Goal: Transaction & Acquisition: Purchase product/service

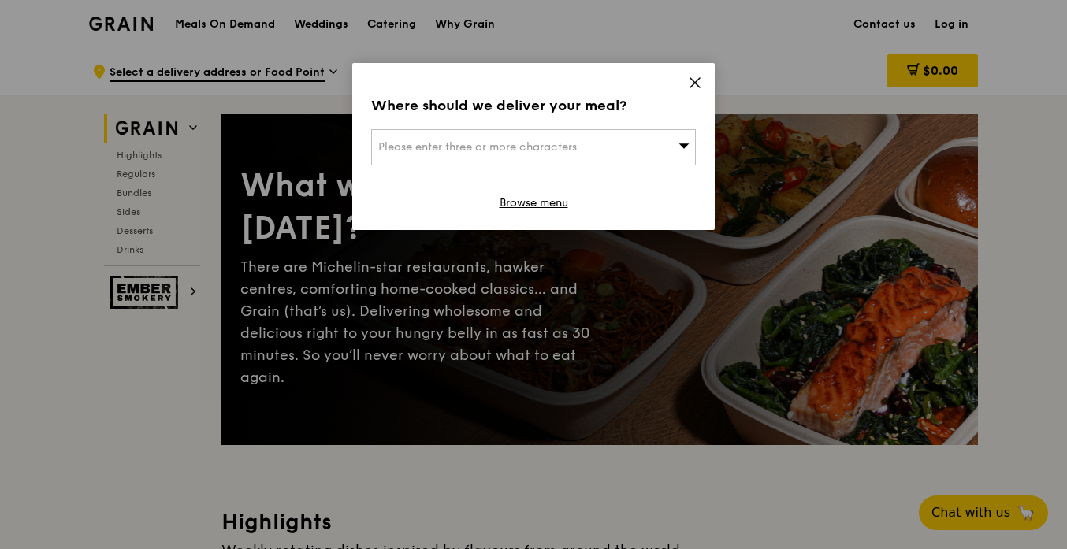
click at [691, 87] on icon at bounding box center [695, 82] width 9 height 9
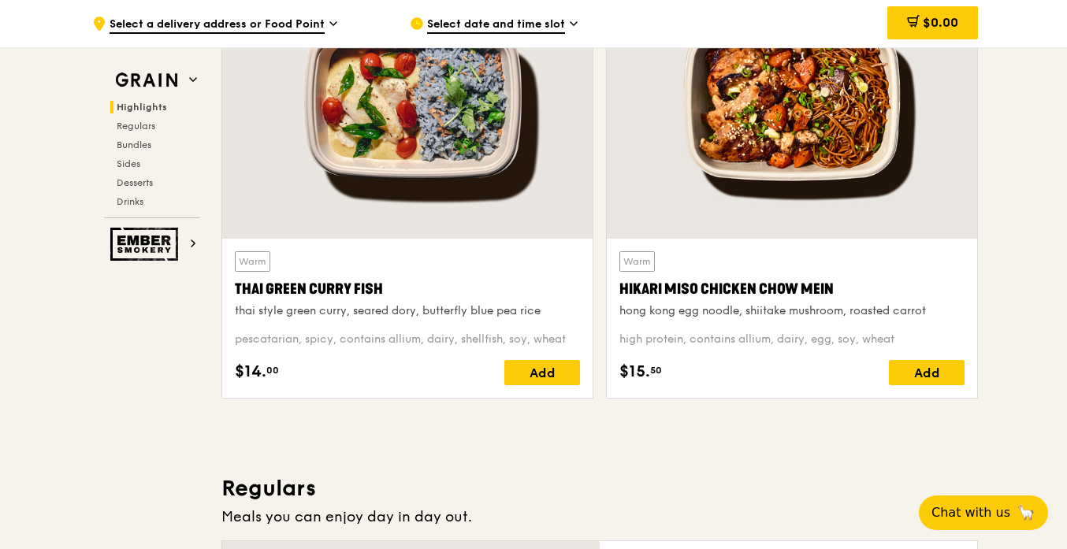
scroll to position [618, 0]
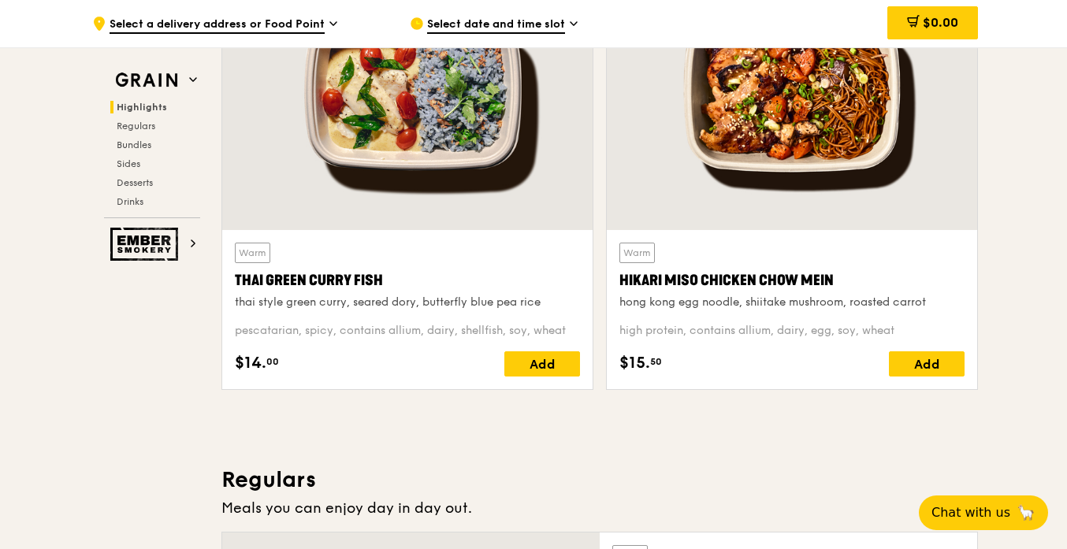
click at [868, 223] on div at bounding box center [792, 94] width 371 height 274
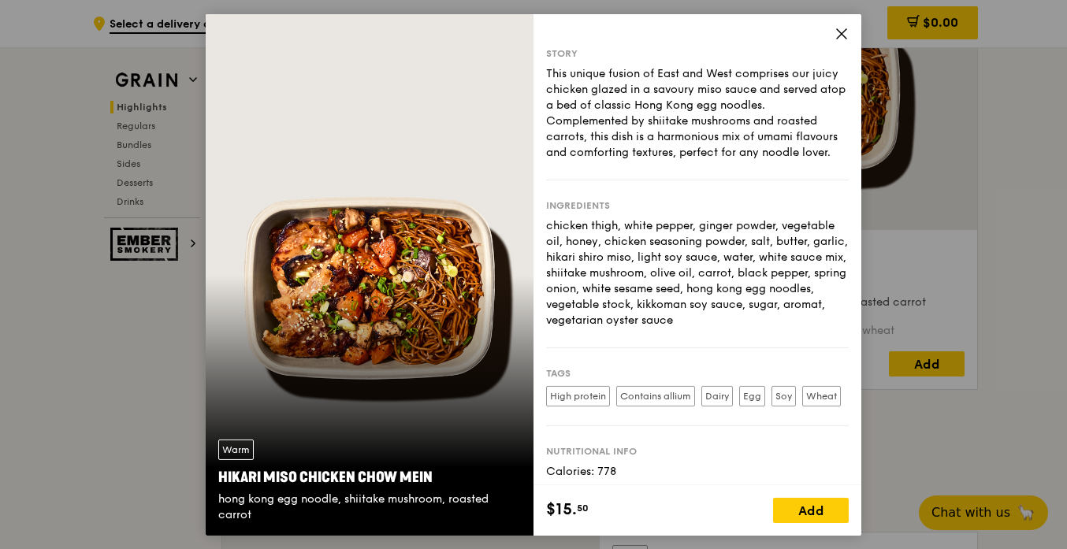
click at [845, 36] on icon at bounding box center [841, 32] width 9 height 9
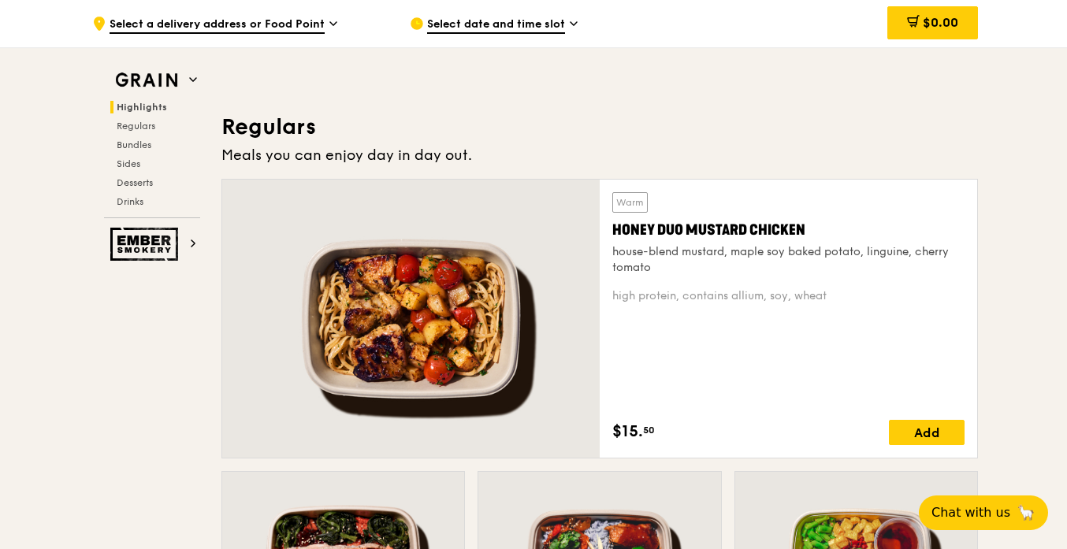
scroll to position [972, 0]
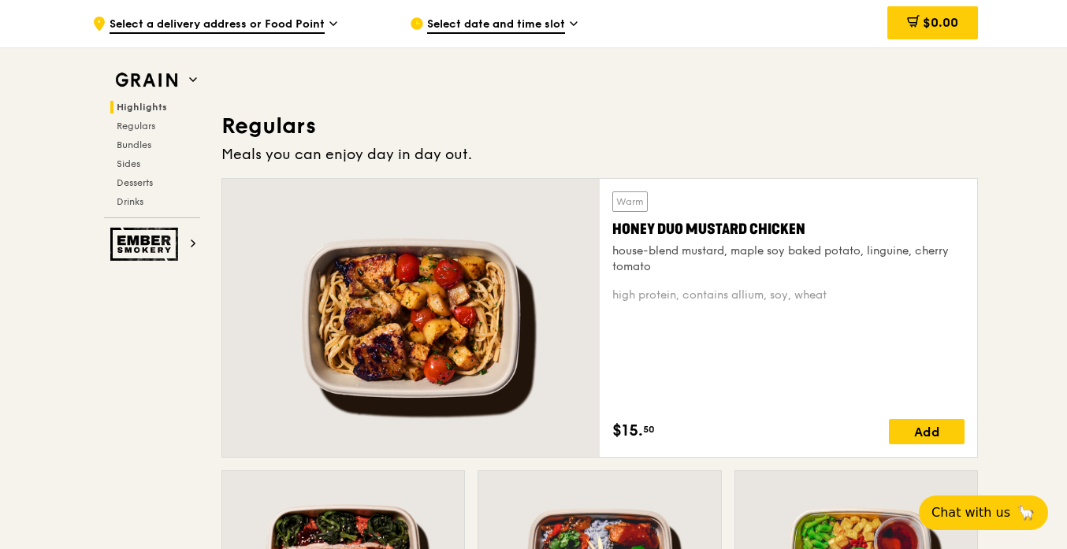
click at [531, 316] on div at bounding box center [411, 318] width 378 height 278
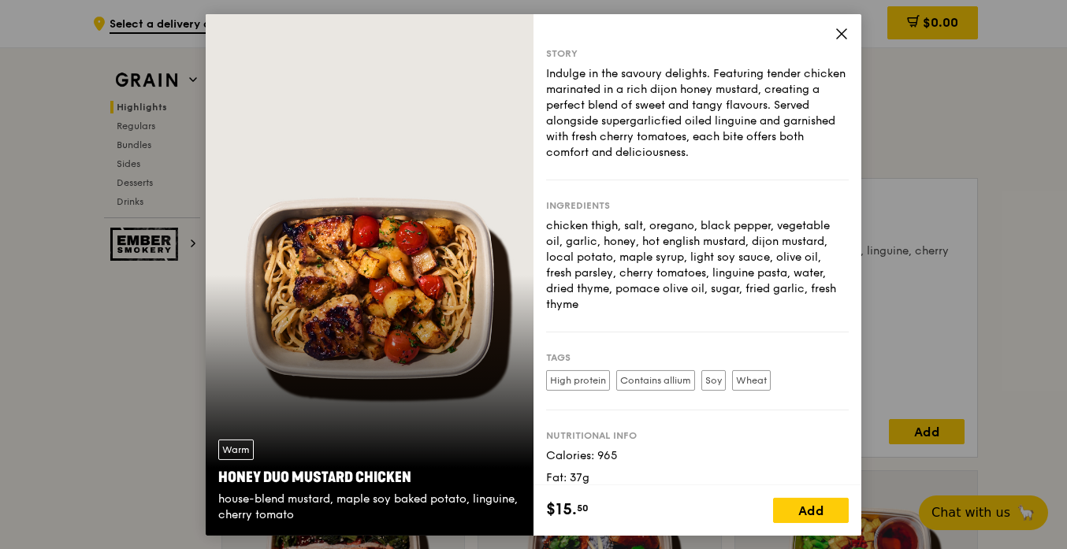
click at [840, 33] on icon at bounding box center [842, 33] width 14 height 14
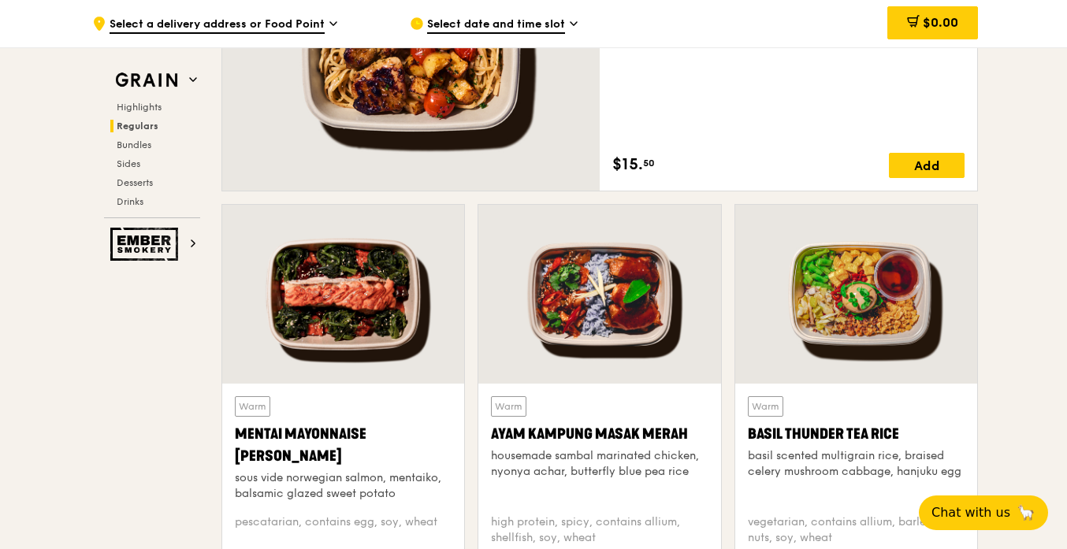
scroll to position [1242, 0]
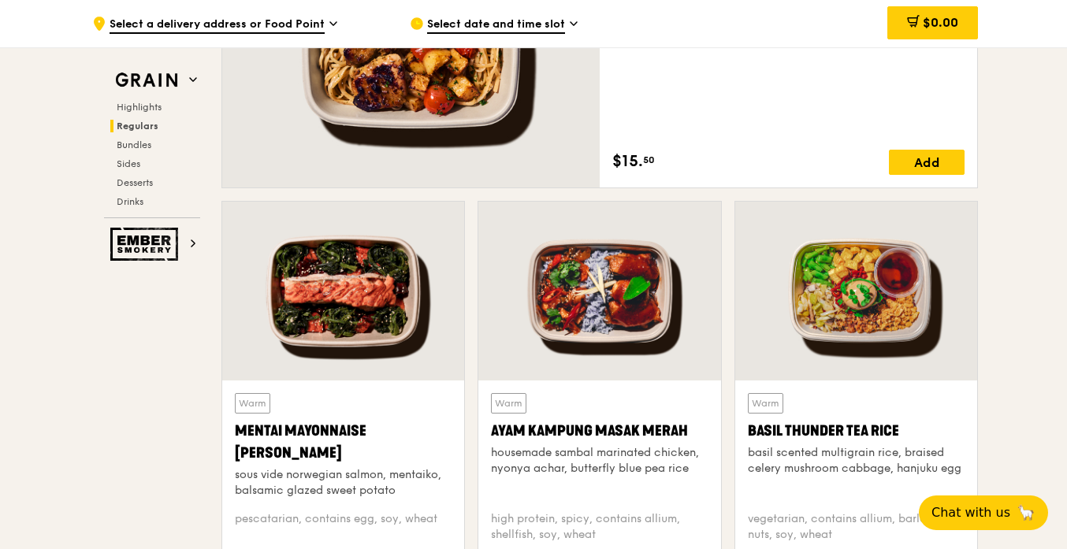
click at [397, 322] on div at bounding box center [343, 291] width 242 height 179
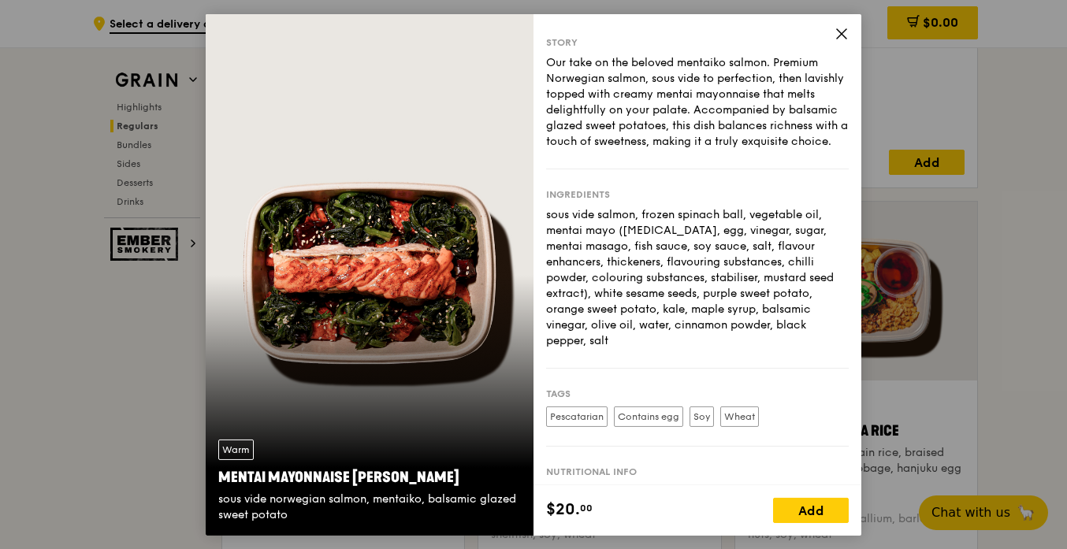
scroll to position [9, 0]
click at [841, 39] on icon at bounding box center [842, 33] width 14 height 14
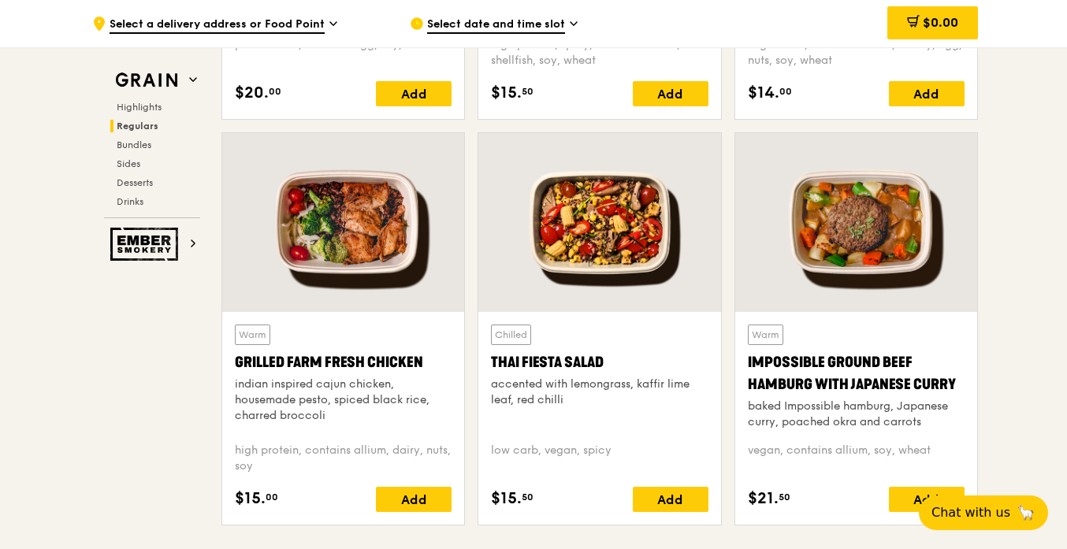
scroll to position [1721, 0]
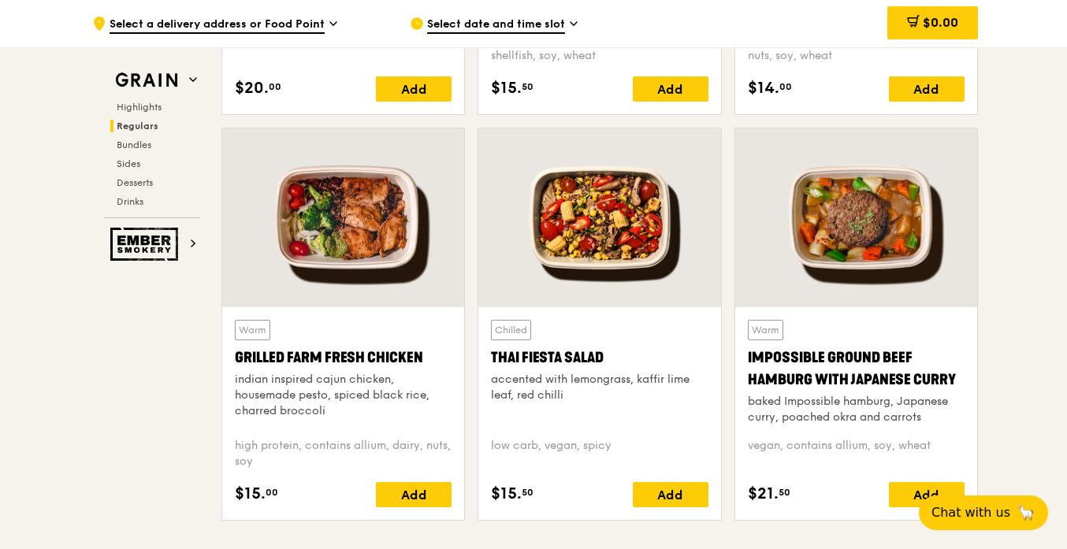
click at [305, 253] on div at bounding box center [343, 218] width 242 height 179
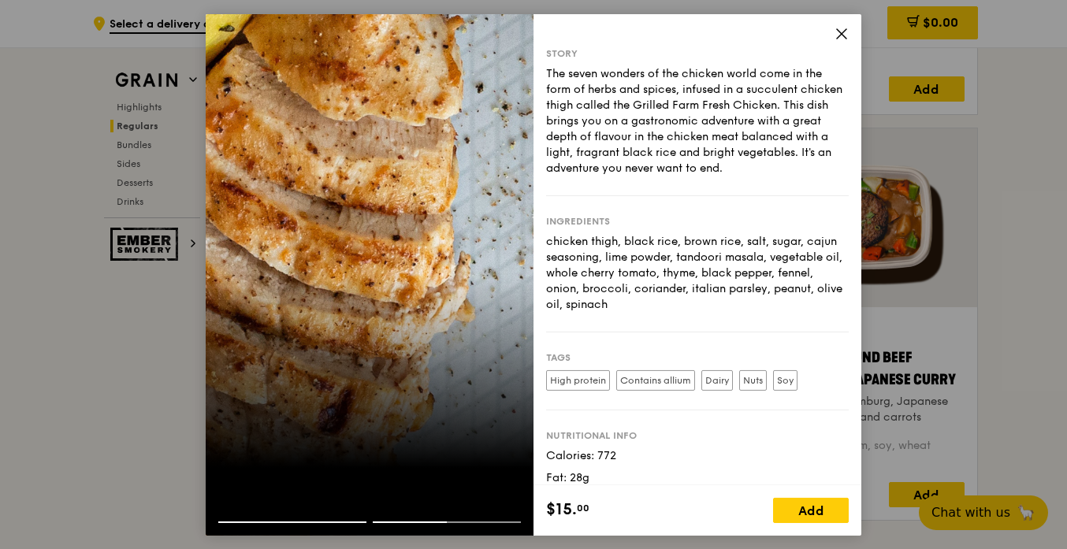
click at [846, 30] on icon at bounding box center [842, 33] width 14 height 14
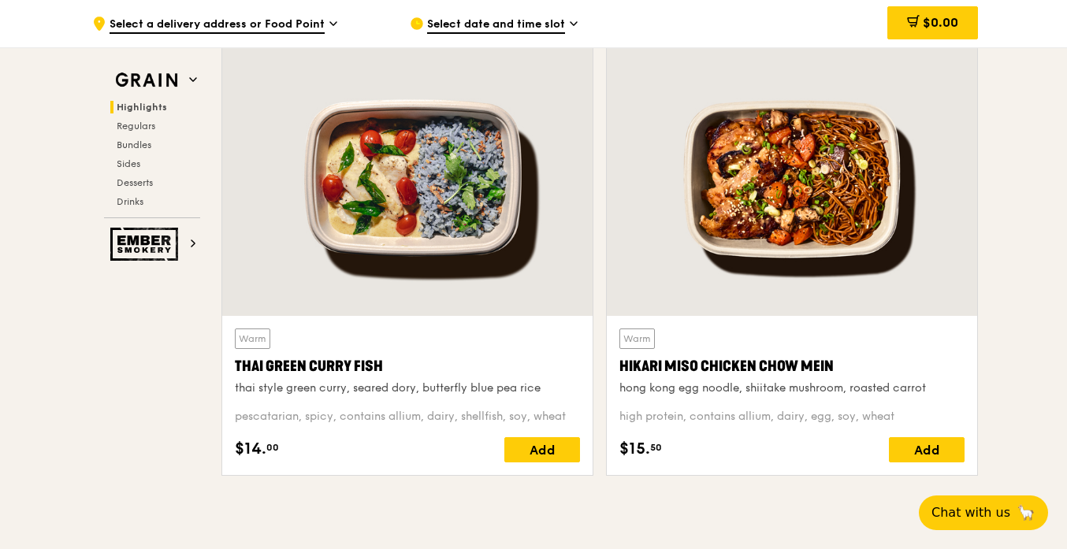
scroll to position [531, 0]
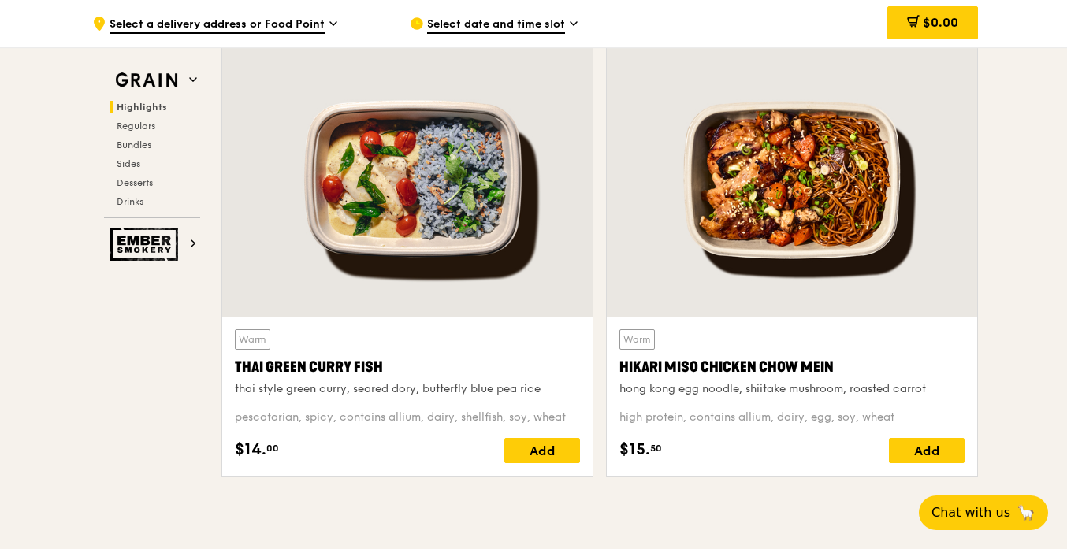
click at [862, 237] on div at bounding box center [792, 180] width 371 height 274
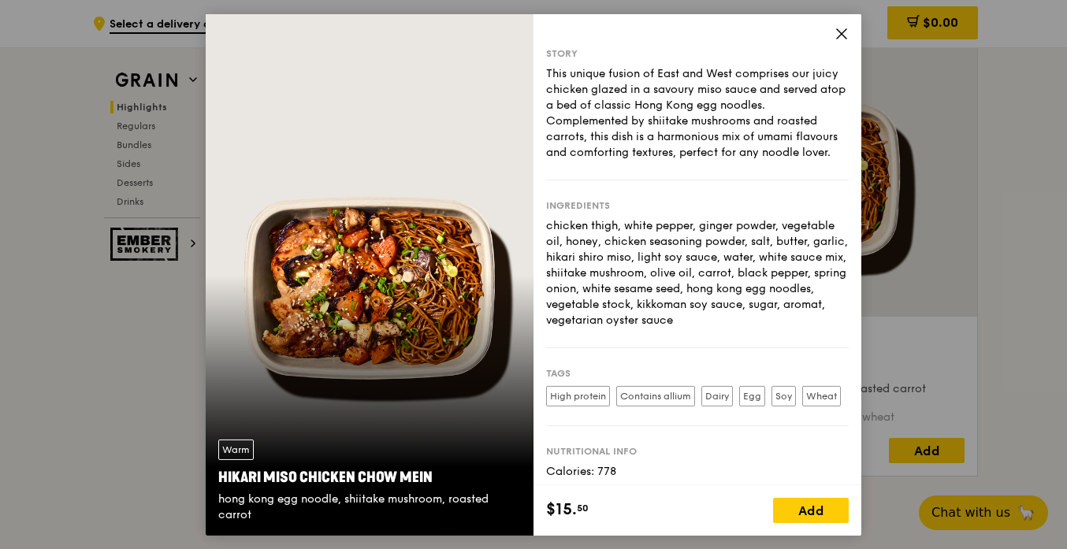
click at [842, 35] on icon at bounding box center [842, 33] width 14 height 14
